Goal: Information Seeking & Learning: Understand process/instructions

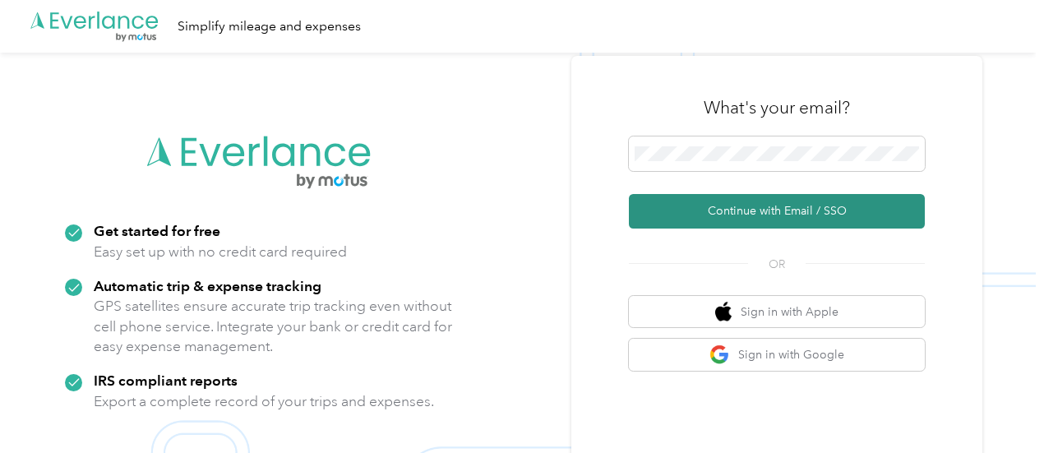
drag, startPoint x: 719, startPoint y: 198, endPoint x: 742, endPoint y: 210, distance: 25.7
click at [742, 210] on button "Continue with Email / SSO" at bounding box center [777, 211] width 296 height 35
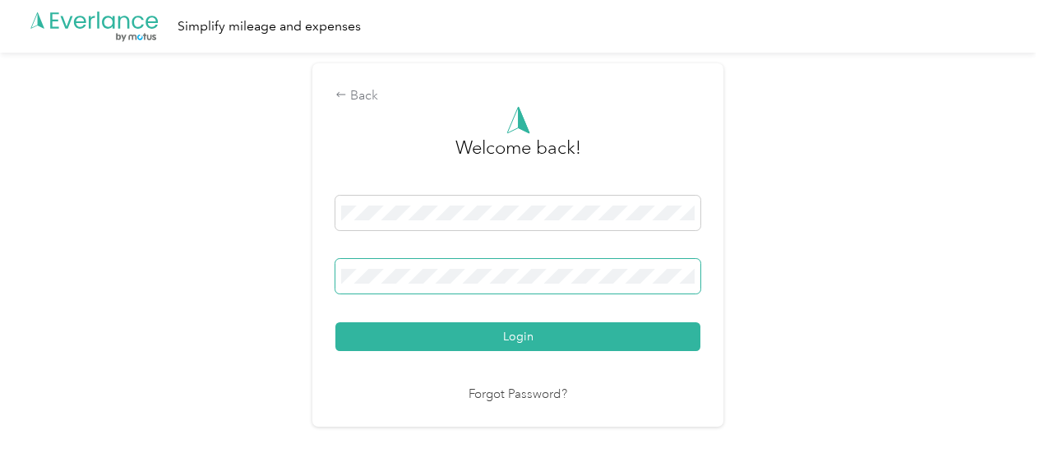
click at [516, 266] on span at bounding box center [518, 276] width 365 height 35
click at [516, 267] on span at bounding box center [518, 276] width 365 height 35
click at [336, 322] on button "Login" at bounding box center [518, 336] width 365 height 29
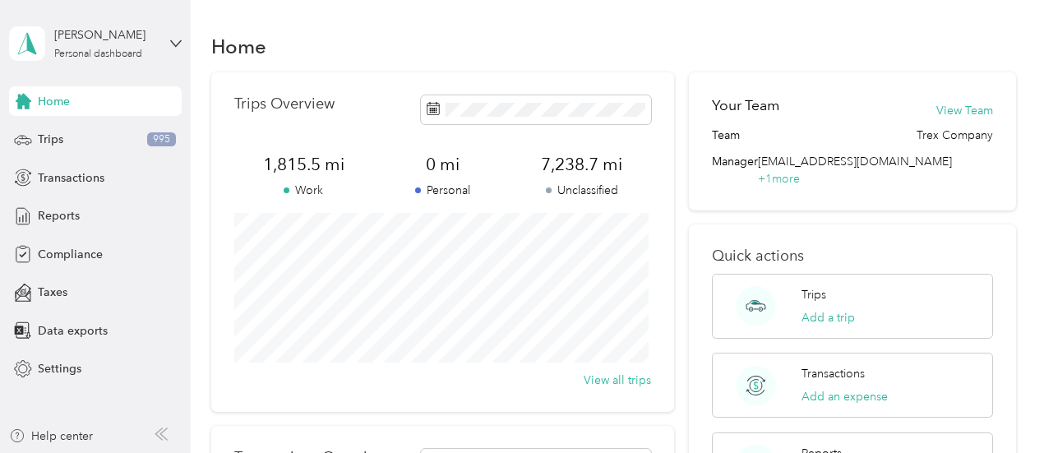
scroll to position [199, 0]
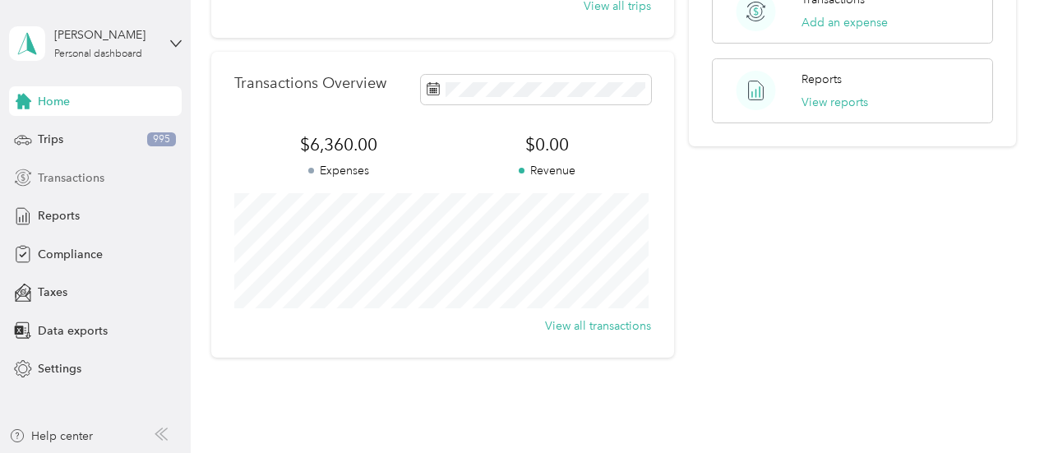
click at [155, 190] on div "Transactions" at bounding box center [95, 178] width 173 height 30
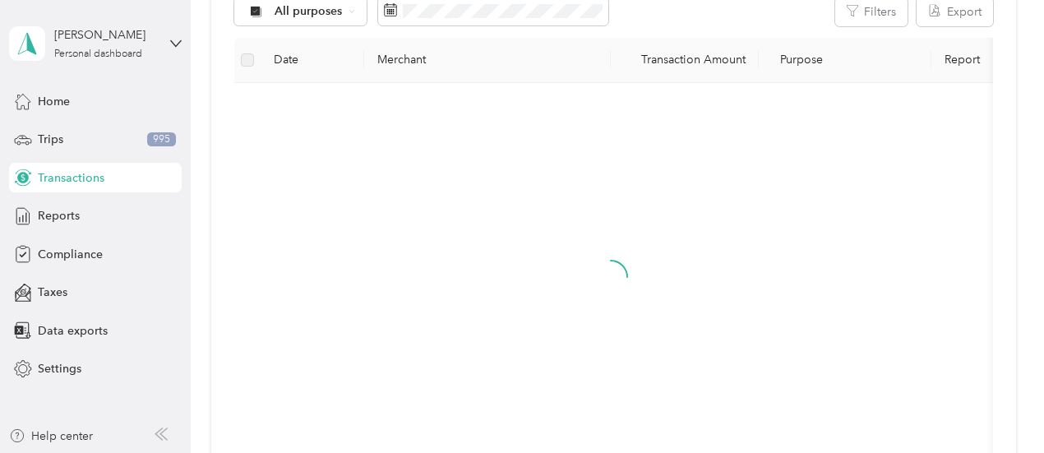
scroll to position [374, 0]
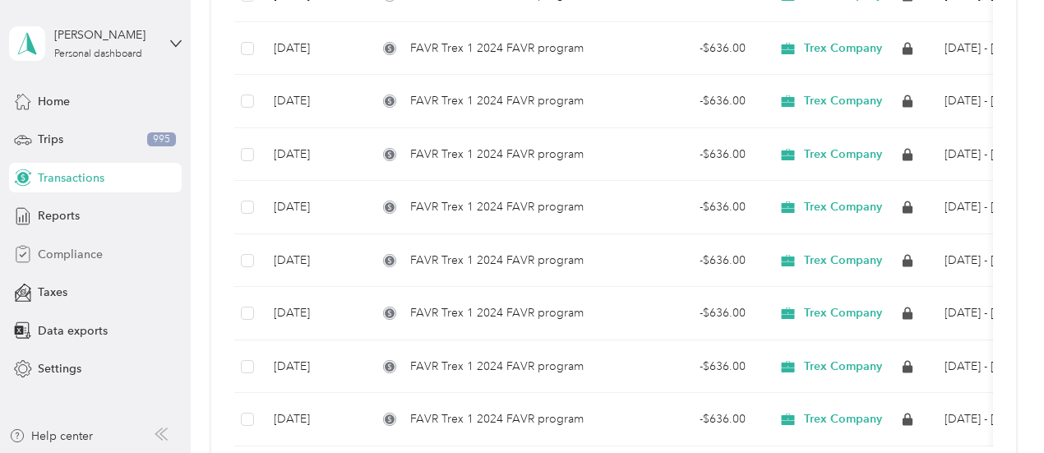
click at [79, 244] on div "Compliance" at bounding box center [95, 254] width 173 height 30
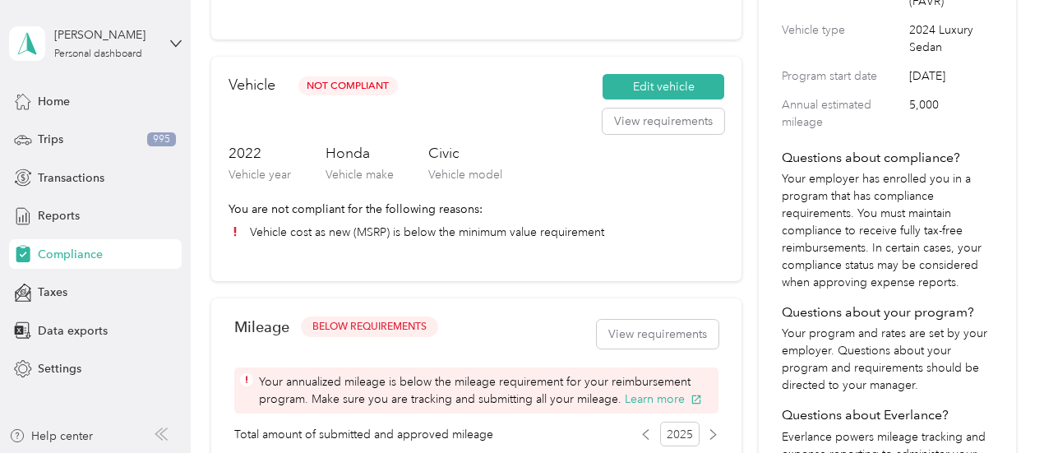
scroll to position [305, 0]
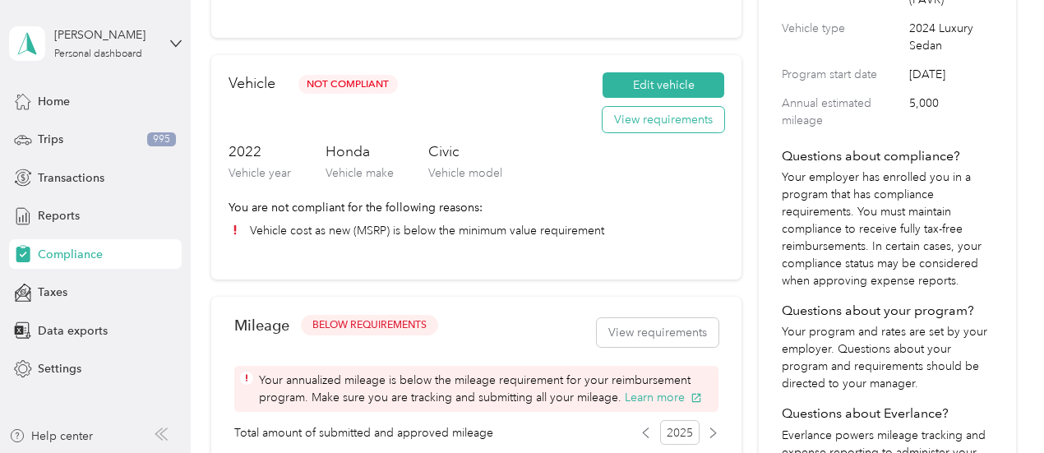
click at [673, 126] on button "View requirements" at bounding box center [664, 120] width 122 height 26
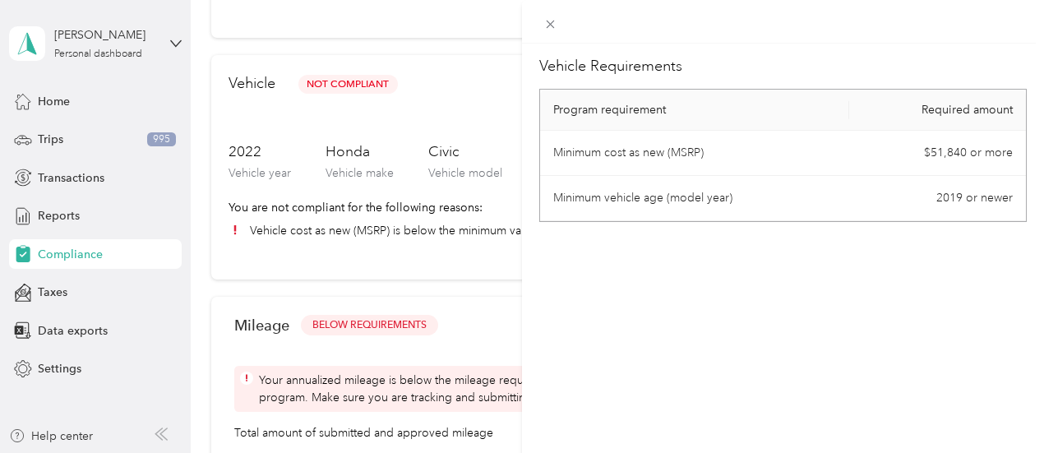
click at [472, 336] on div "Vehicle Requirements Program requirement Required amount Minimum cost as new (M…" at bounding box center [522, 226] width 1044 height 453
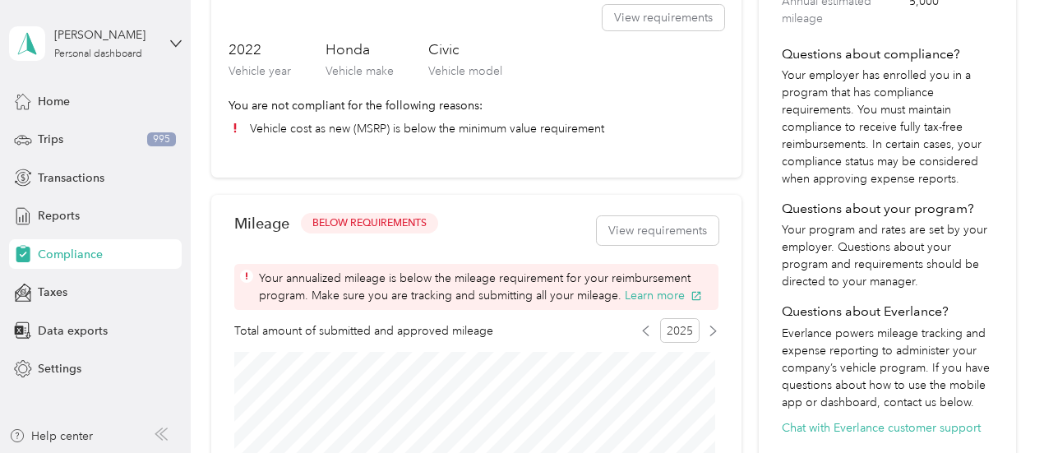
scroll to position [405, 0]
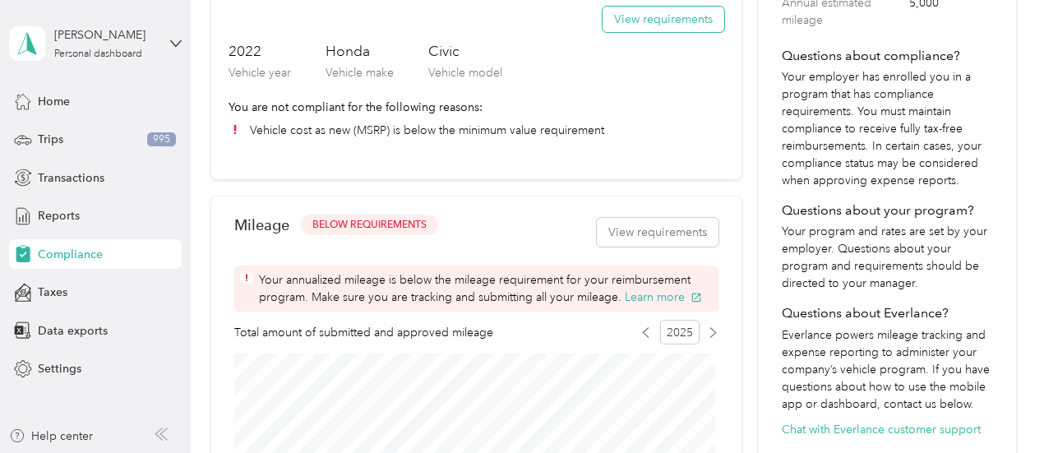
click at [646, 21] on button "View requirements" at bounding box center [664, 20] width 122 height 26
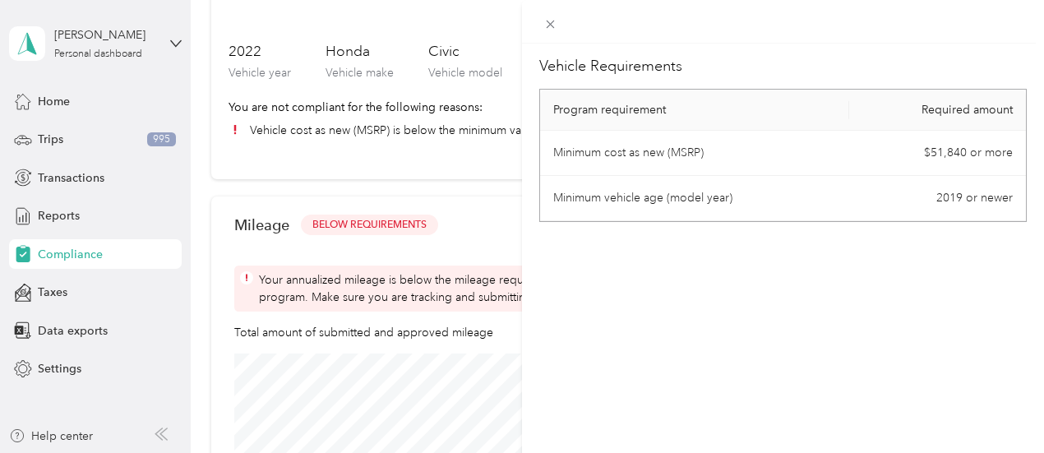
click at [720, 109] on th "Program requirement" at bounding box center [694, 110] width 309 height 41
click at [948, 119] on th "Required amount" at bounding box center [937, 110] width 177 height 41
click at [927, 152] on td "$51,840 or more" at bounding box center [937, 153] width 177 height 45
drag, startPoint x: 914, startPoint y: 154, endPoint x: 932, endPoint y: 151, distance: 17.4
click at [932, 151] on td "$51,840 or more" at bounding box center [937, 153] width 177 height 45
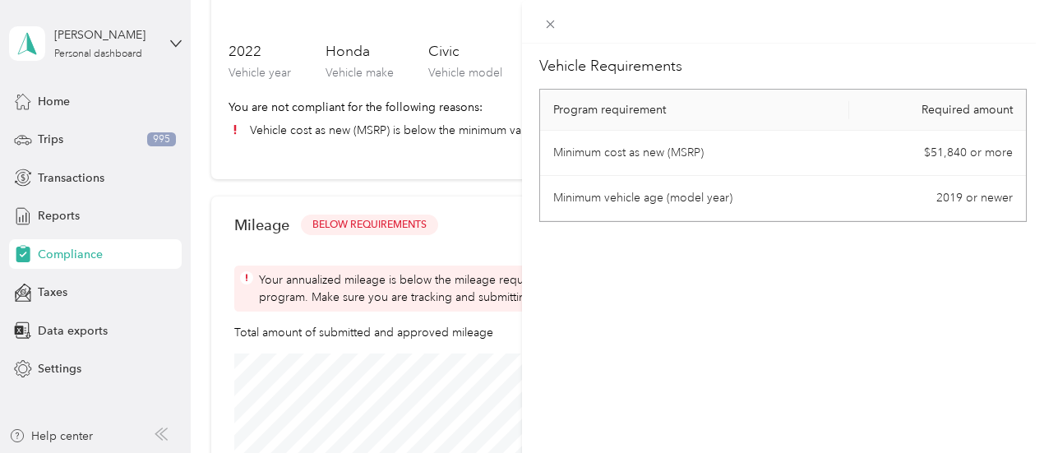
click at [962, 153] on td "$51,840 or more" at bounding box center [937, 153] width 177 height 45
click at [926, 162] on td "$51,840 or more" at bounding box center [937, 153] width 177 height 45
click at [546, 157] on div "Vehicle Requirements Program requirement Required amount Minimum cost as new (M…" at bounding box center [522, 226] width 1044 height 453
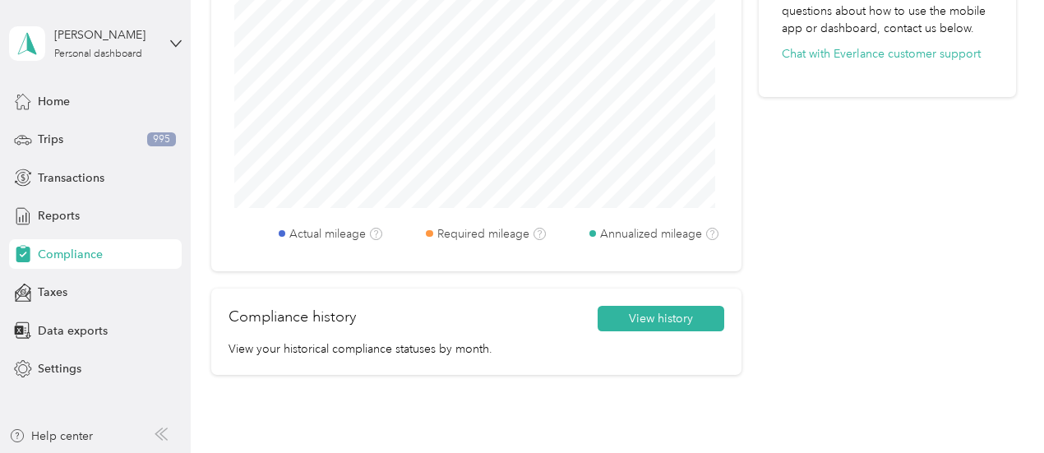
scroll to position [817, 0]
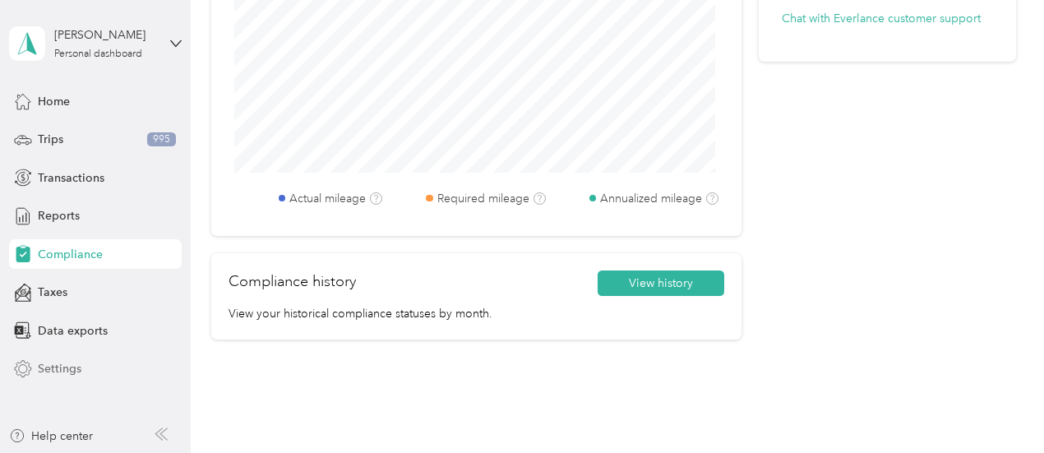
click at [59, 366] on span "Settings" at bounding box center [60, 368] width 44 height 17
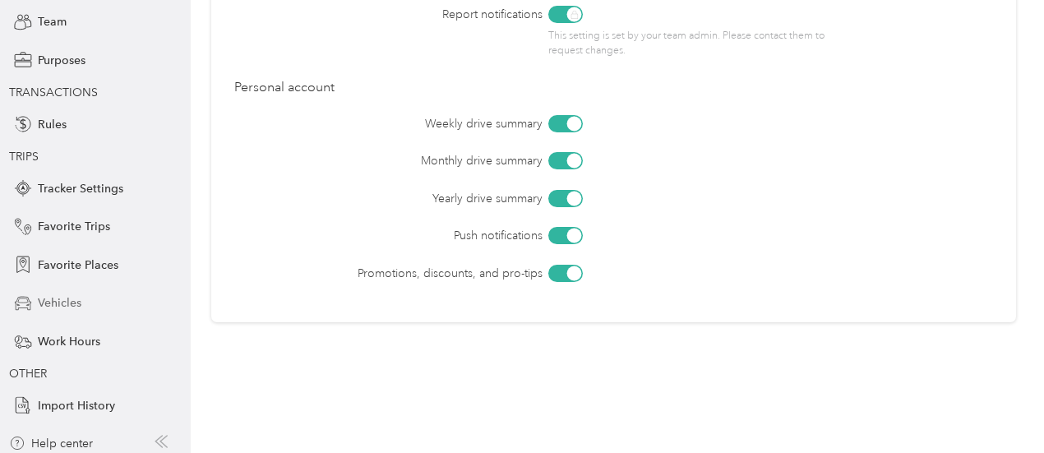
scroll to position [153, 0]
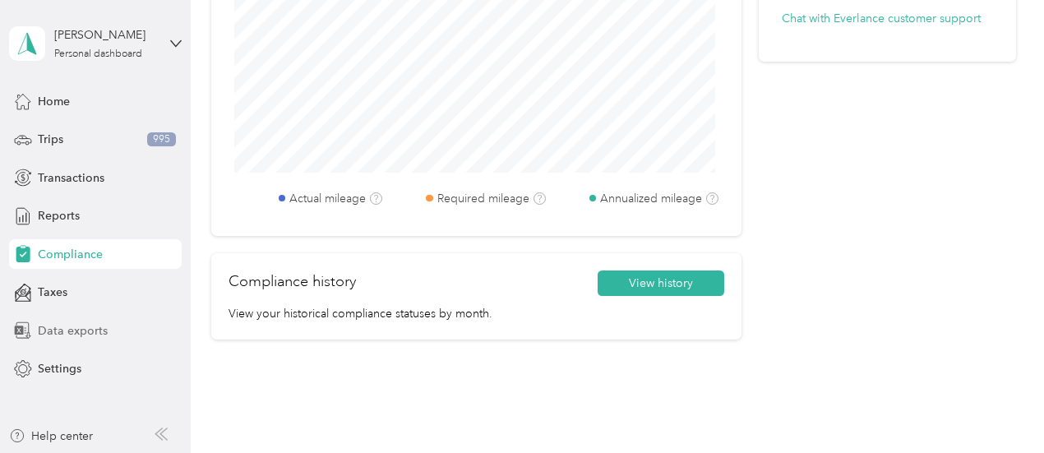
click at [76, 327] on span "Data exports" at bounding box center [73, 330] width 70 height 17
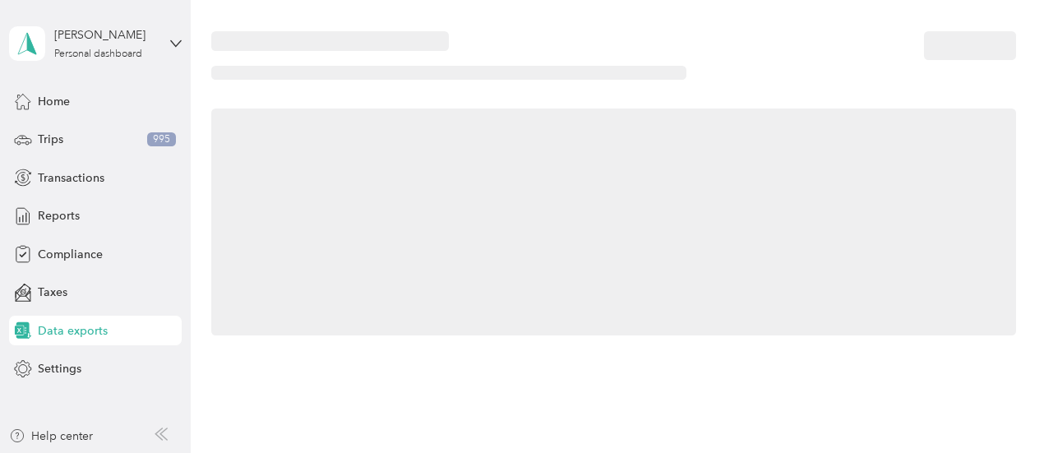
scroll to position [240, 0]
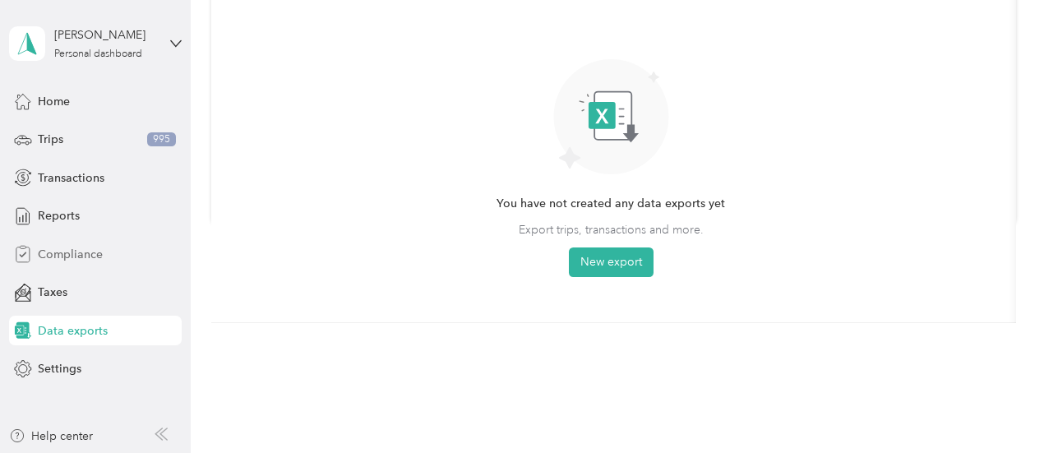
click at [94, 255] on span "Compliance" at bounding box center [70, 254] width 65 height 17
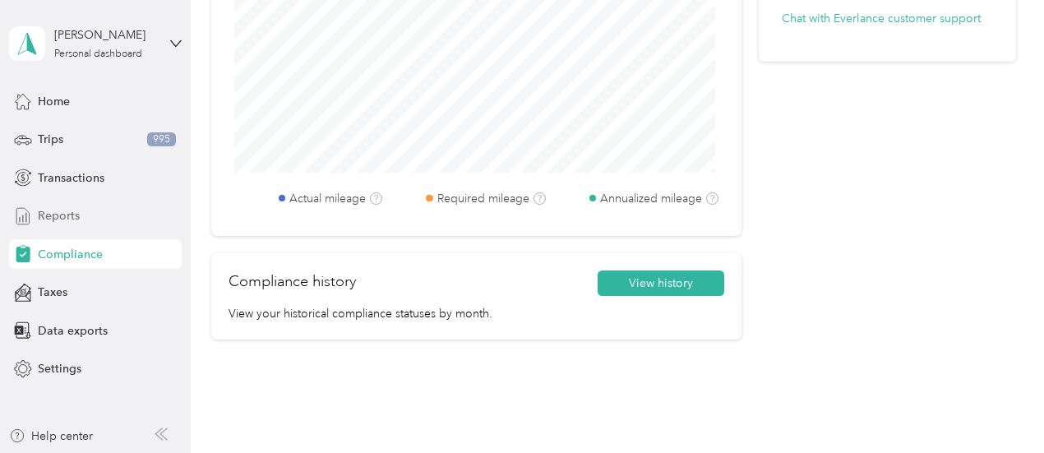
click at [72, 218] on span "Reports" at bounding box center [59, 215] width 42 height 17
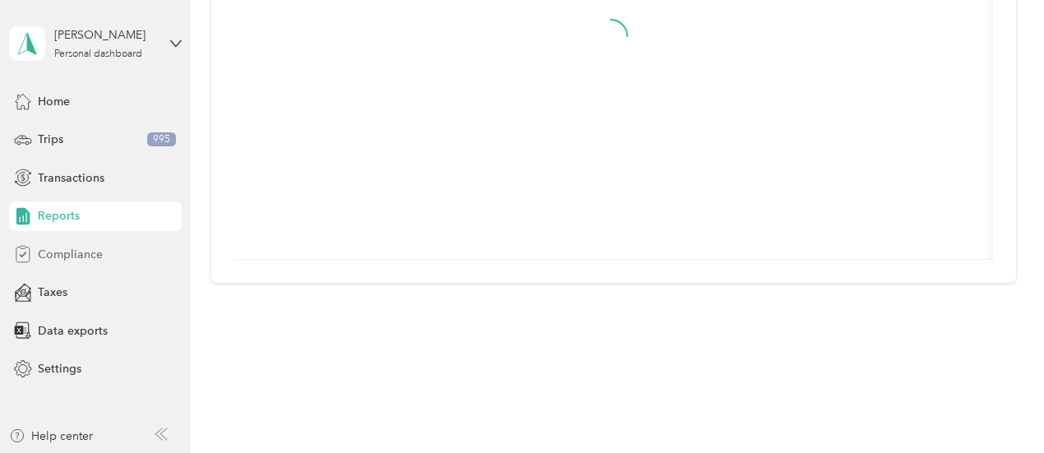
scroll to position [622, 0]
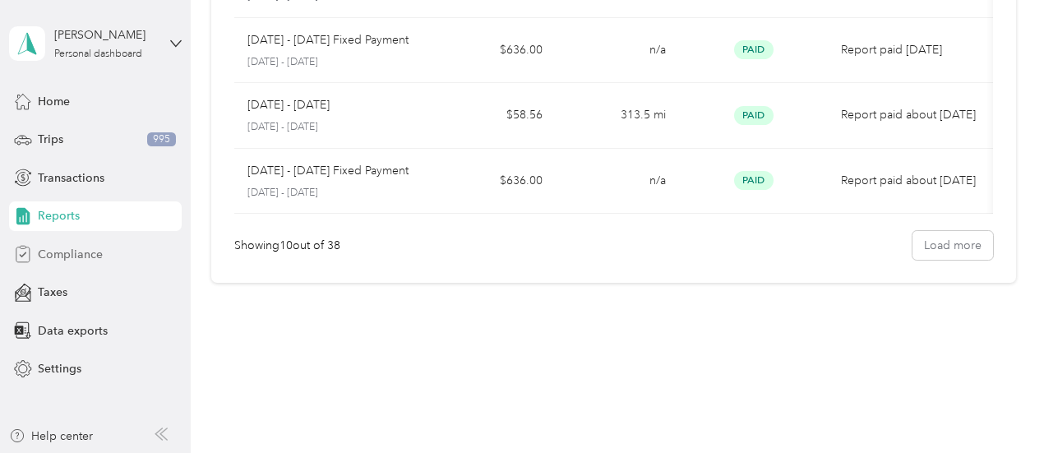
click at [69, 255] on span "Compliance" at bounding box center [70, 254] width 65 height 17
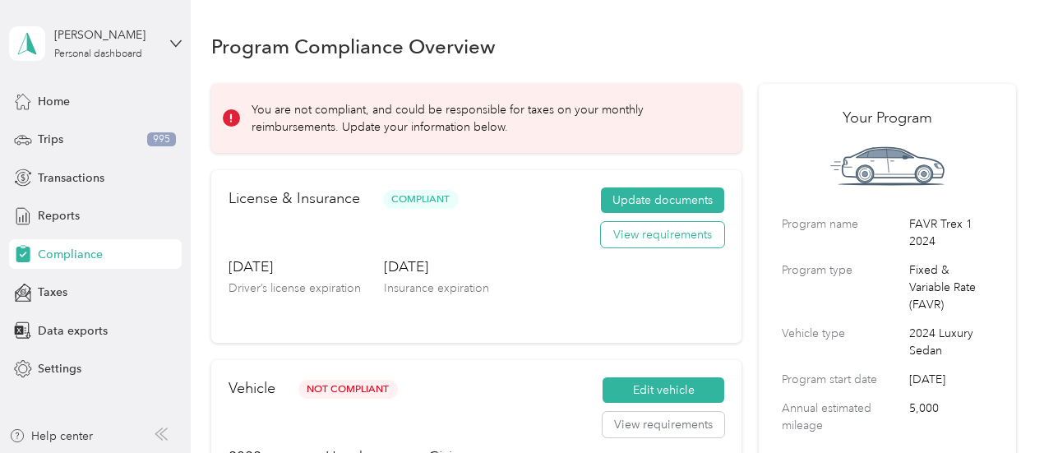
click at [641, 237] on button "View requirements" at bounding box center [662, 235] width 123 height 26
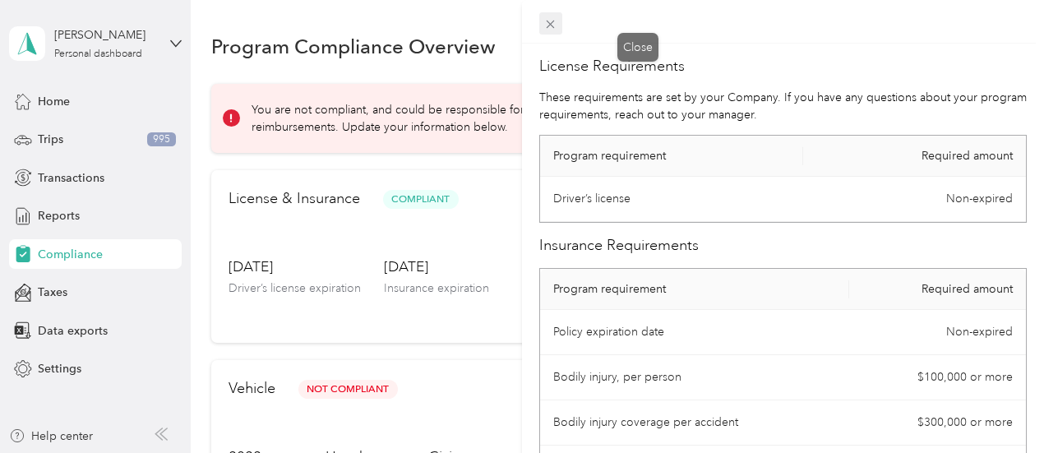
click at [558, 25] on icon at bounding box center [551, 24] width 14 height 14
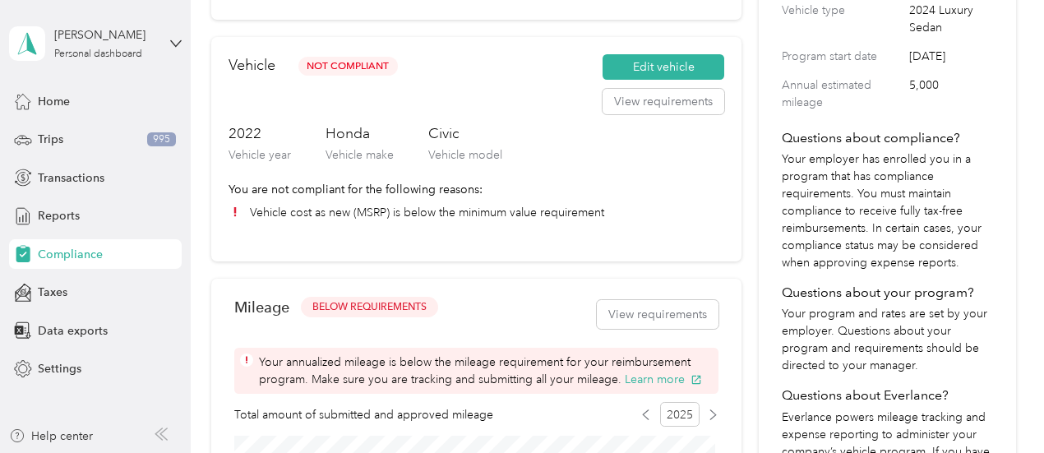
scroll to position [329, 0]
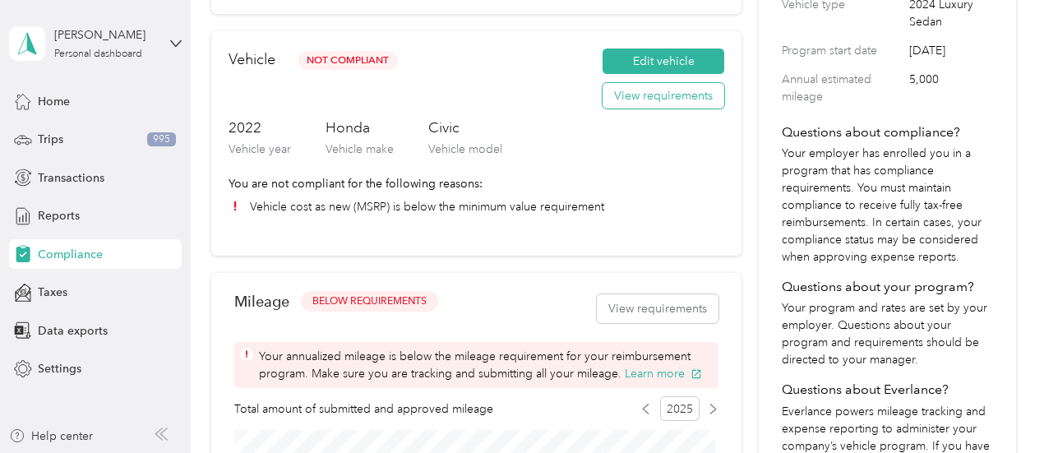
click at [609, 105] on button "View requirements" at bounding box center [664, 96] width 122 height 26
